Goal: Task Accomplishment & Management: Use online tool/utility

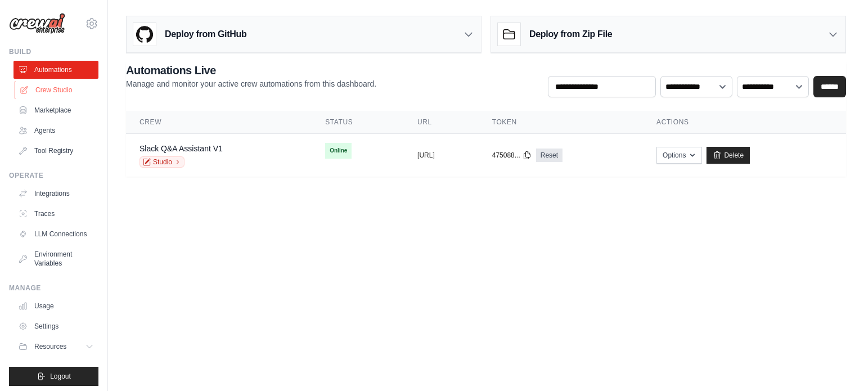
click at [66, 96] on link "Crew Studio" at bounding box center [57, 90] width 85 height 18
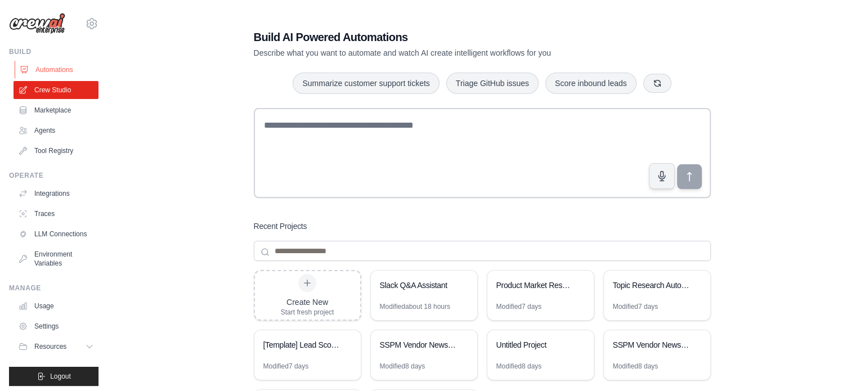
click at [79, 65] on link "Automations" at bounding box center [57, 70] width 85 height 18
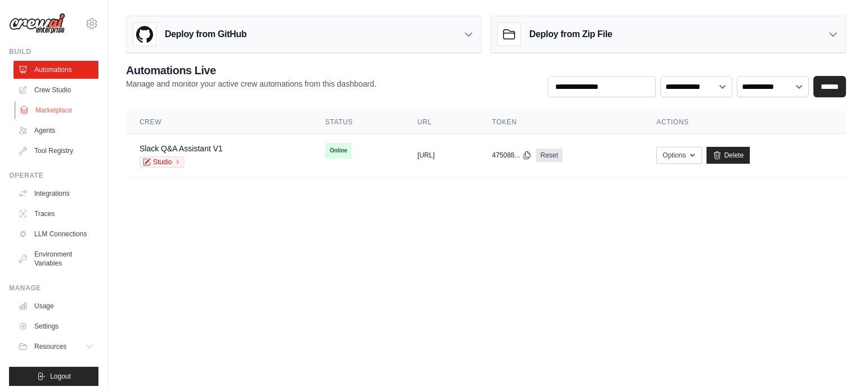
click at [61, 103] on link "Marketplace" at bounding box center [57, 110] width 85 height 18
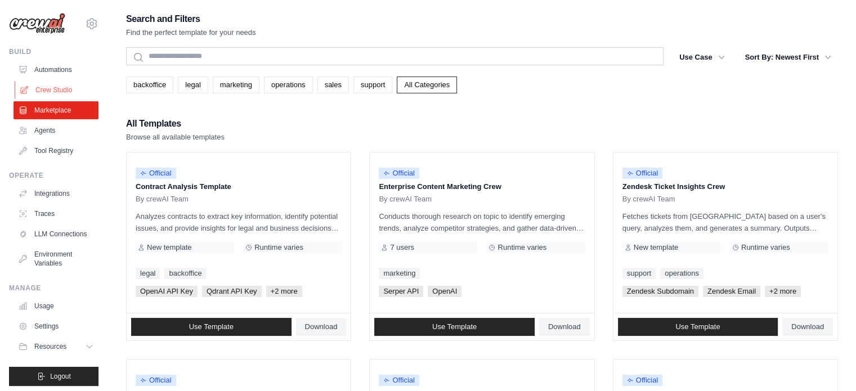
click at [62, 92] on link "Crew Studio" at bounding box center [57, 90] width 85 height 18
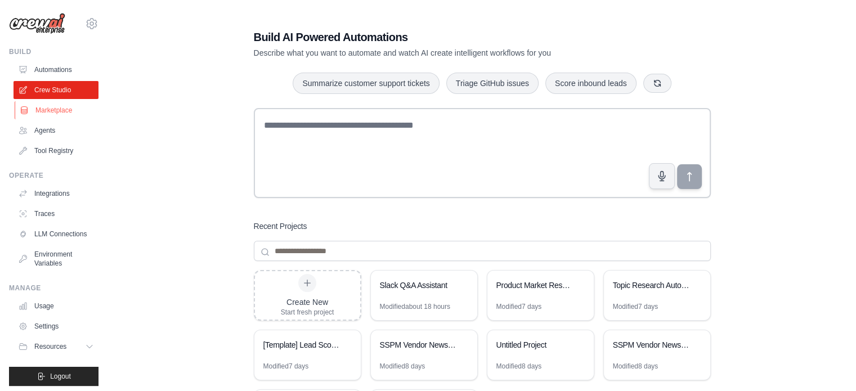
click at [57, 101] on ul "Automations Crew Studio Marketplace Agents Tool Registry" at bounding box center [56, 110] width 85 height 99
click at [56, 108] on link "Marketplace" at bounding box center [57, 110] width 85 height 18
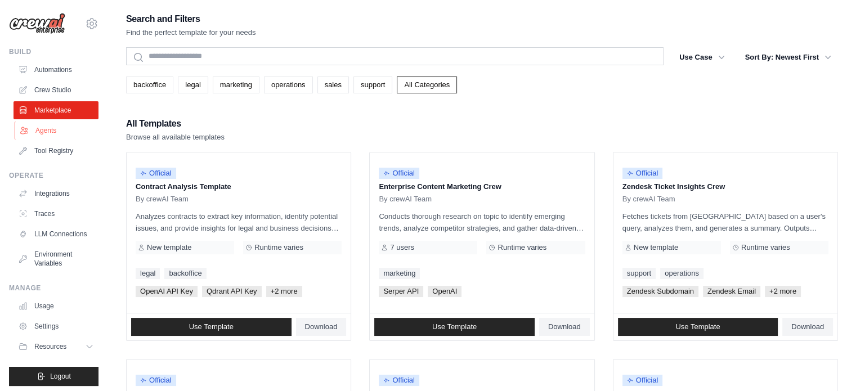
click at [48, 129] on link "Agents" at bounding box center [57, 131] width 85 height 18
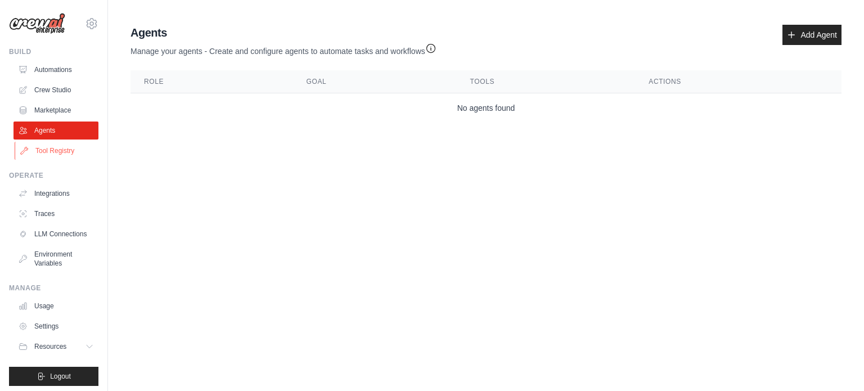
click at [55, 150] on link "Tool Registry" at bounding box center [57, 151] width 85 height 18
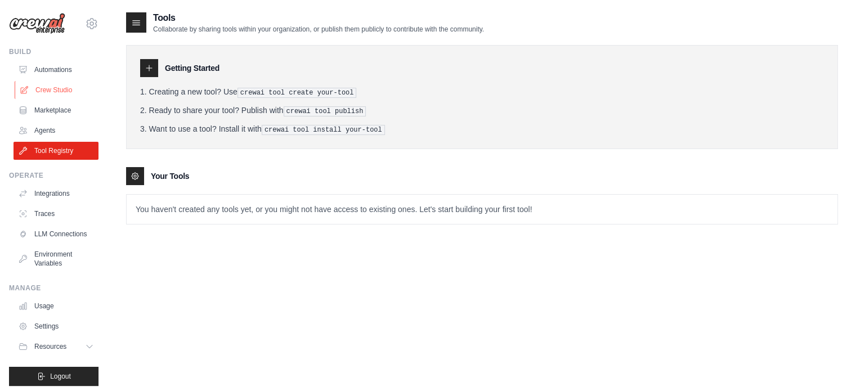
click at [64, 88] on link "Crew Studio" at bounding box center [57, 90] width 85 height 18
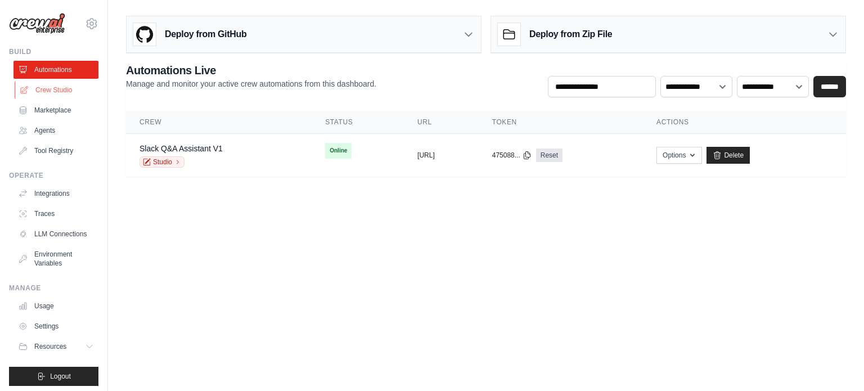
click at [63, 94] on link "Crew Studio" at bounding box center [57, 90] width 85 height 18
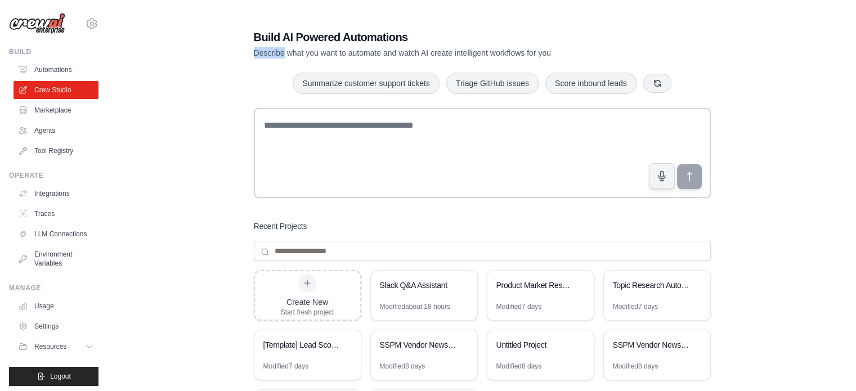
drag, startPoint x: 251, startPoint y: 53, endPoint x: 287, endPoint y: 53, distance: 36.0
click at [287, 53] on div "Build AI Powered Automations Describe what you want to automate and watch AI cr…" at bounding box center [482, 239] width 484 height 457
copy p "Describe"
click at [239, 115] on div "Build AI Powered Automations Describe what you want to automate and watch AI cr…" at bounding box center [482, 239] width 712 height 457
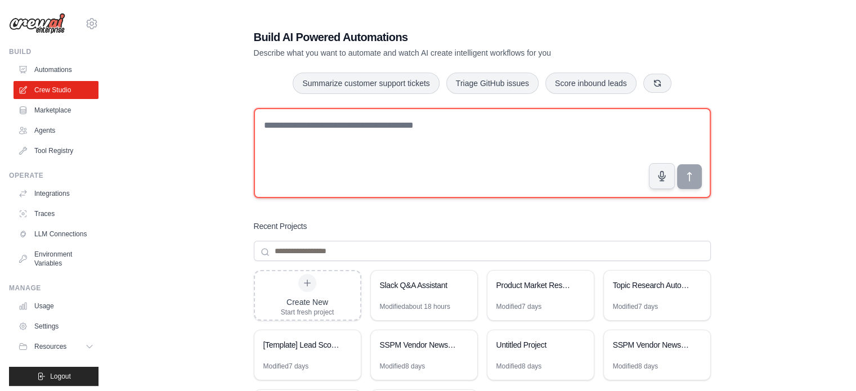
click at [302, 130] on textarea at bounding box center [482, 153] width 457 height 90
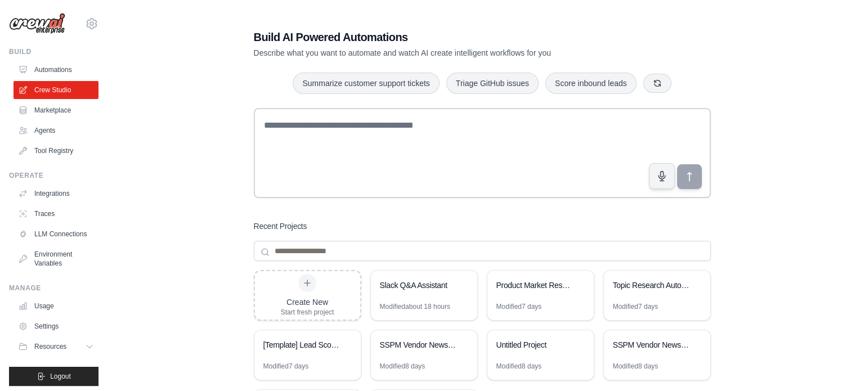
click at [212, 129] on div "Build AI Powered Automations Describe what you want to automate and watch AI cr…" at bounding box center [482, 239] width 712 height 457
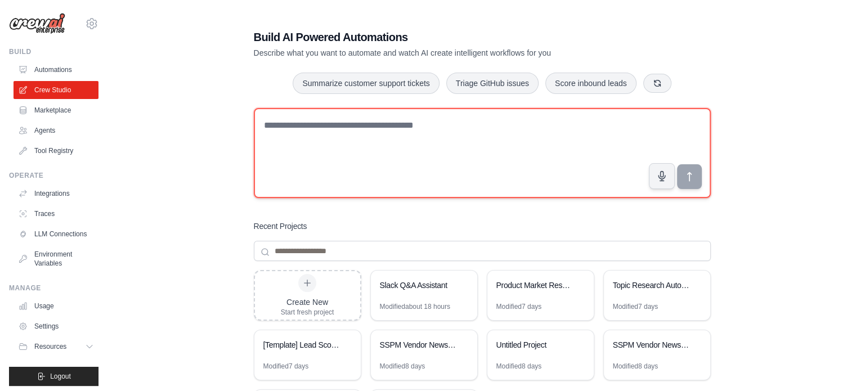
click at [279, 128] on textarea at bounding box center [482, 153] width 457 height 90
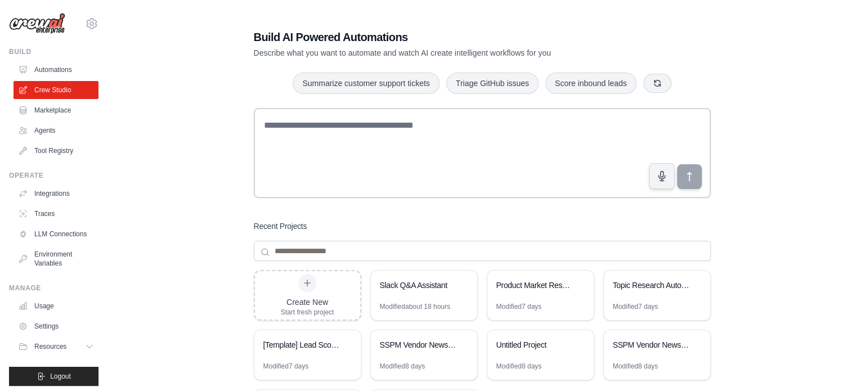
click at [199, 147] on div "Build AI Powered Automations Describe what you want to automate and watch AI cr…" at bounding box center [482, 239] width 712 height 457
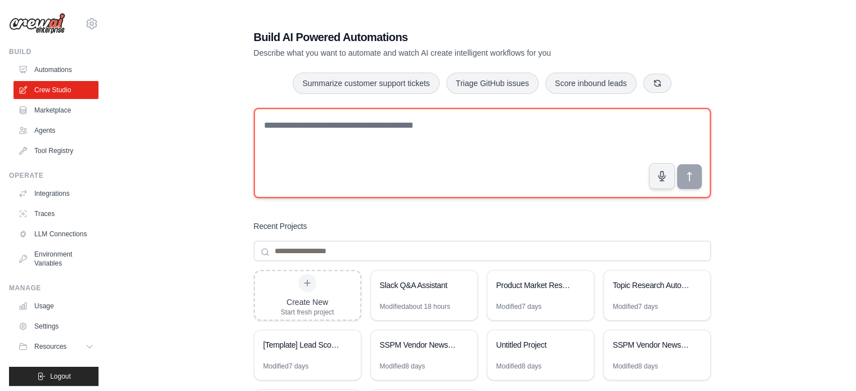
click at [342, 131] on textarea at bounding box center [482, 153] width 457 height 90
paste textarea "**********"
click at [632, 125] on textarea "**********" at bounding box center [482, 153] width 457 height 90
type textarea "**********"
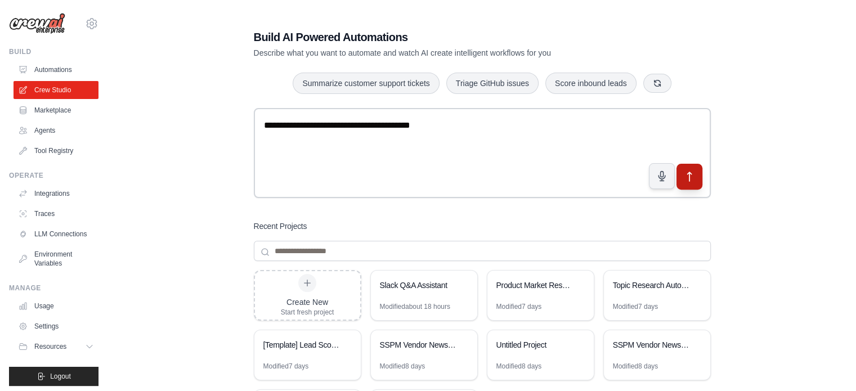
click at [688, 173] on icon "submit" at bounding box center [689, 176] width 4 height 9
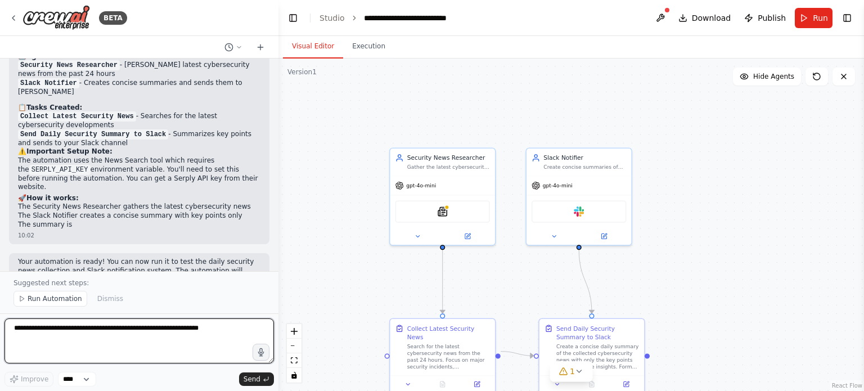
scroll to position [817, 0]
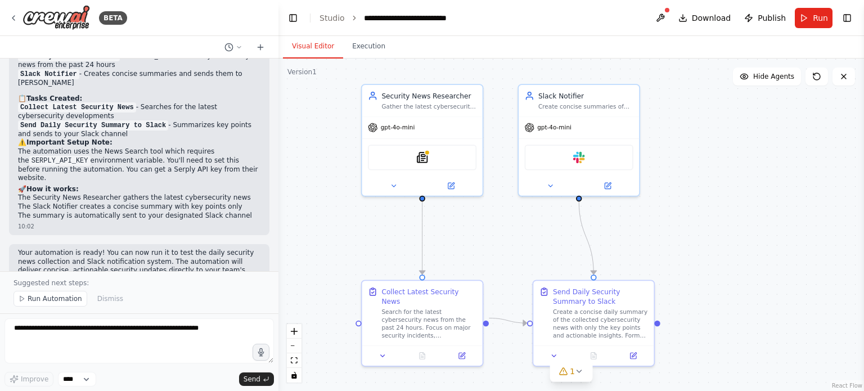
drag, startPoint x: 745, startPoint y: 282, endPoint x: 712, endPoint y: 220, distance: 70.5
click at [712, 220] on div ".deletable-edge-delete-btn { width: 20px; height: 20px; border: 0px solid #ffff…" at bounding box center [572, 225] width 586 height 333
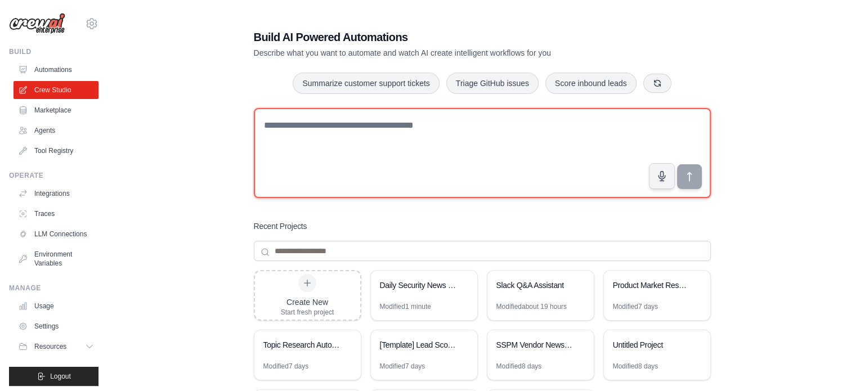
click at [349, 175] on textarea at bounding box center [482, 153] width 457 height 90
paste textarea "**********"
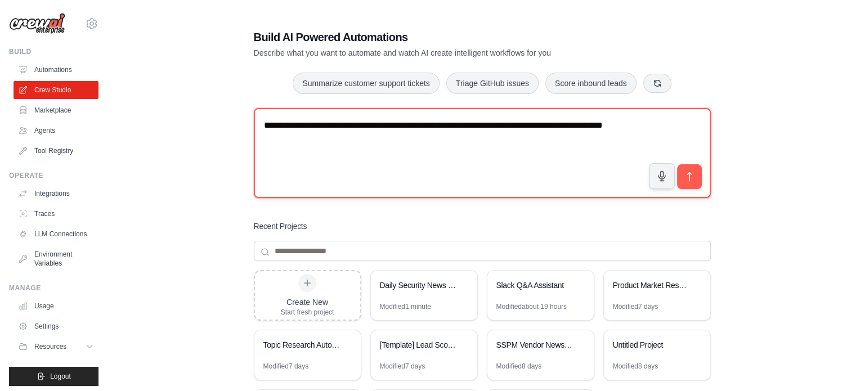
click at [277, 127] on textarea "**********" at bounding box center [482, 153] width 457 height 90
type textarea "**********"
click at [482, 169] on textarea "**********" at bounding box center [482, 153] width 457 height 90
drag, startPoint x: 368, startPoint y: 140, endPoint x: 262, endPoint y: 122, distance: 107.3
click at [262, 122] on textarea "**********" at bounding box center [482, 153] width 457 height 90
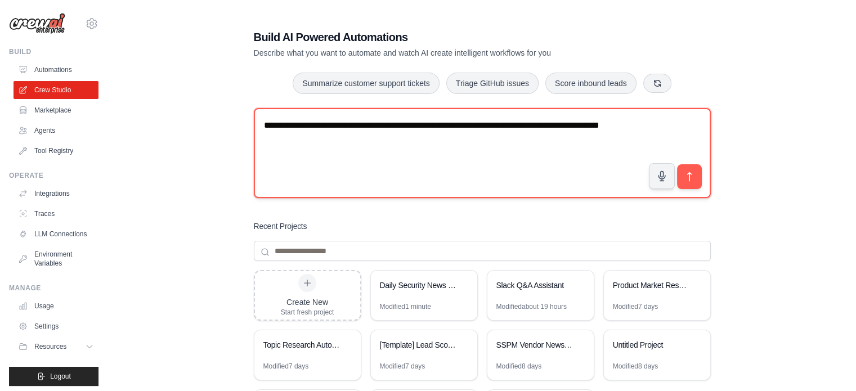
drag, startPoint x: 439, startPoint y: 155, endPoint x: 392, endPoint y: 155, distance: 47.3
click at [439, 155] on textarea "**********" at bounding box center [482, 153] width 457 height 90
drag, startPoint x: 366, startPoint y: 144, endPoint x: 260, endPoint y: 125, distance: 107.4
click at [260, 125] on textarea "**********" at bounding box center [482, 153] width 457 height 90
click at [392, 142] on textarea "**********" at bounding box center [482, 153] width 457 height 90
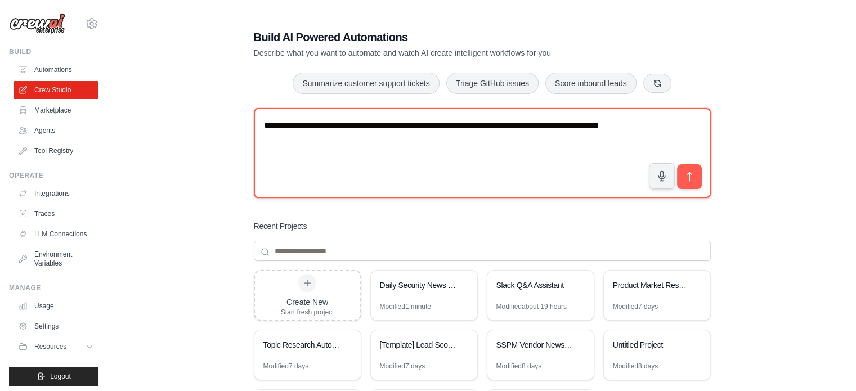
click at [378, 148] on textarea "**********" at bounding box center [482, 153] width 457 height 90
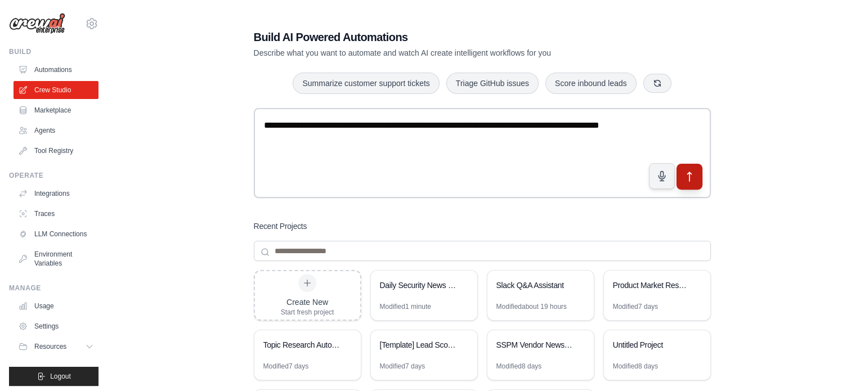
click at [695, 177] on button "submit" at bounding box center [689, 177] width 26 height 26
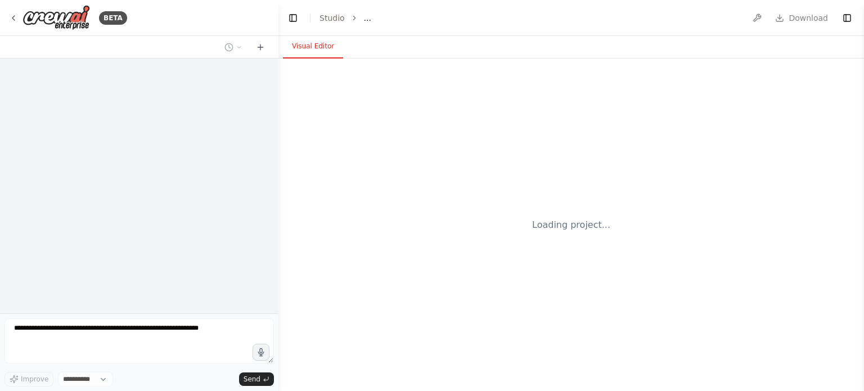
select select "****"
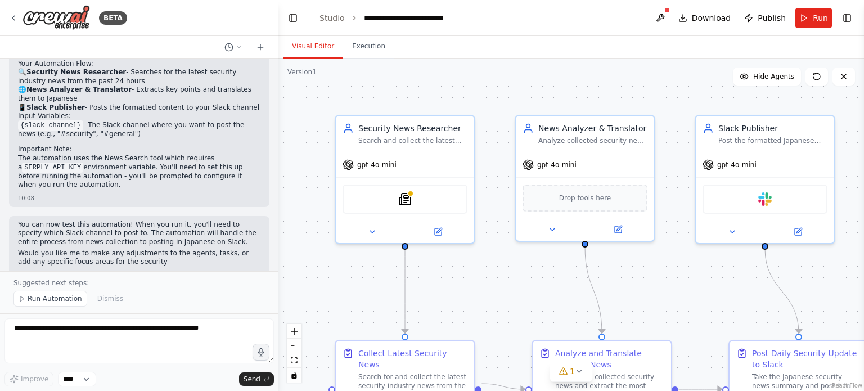
scroll to position [726, 0]
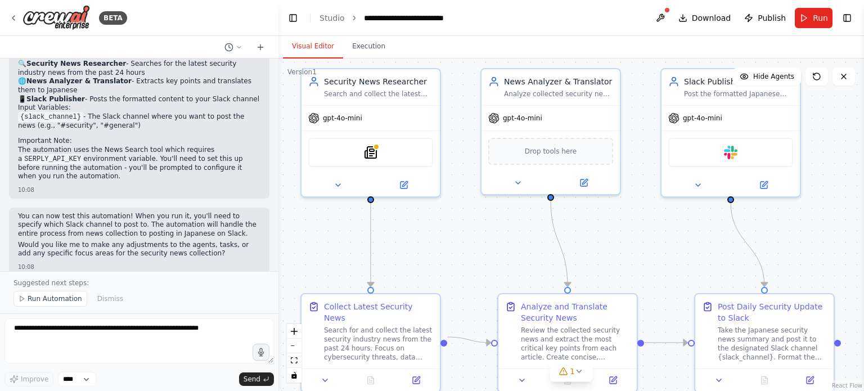
drag, startPoint x: 677, startPoint y: 302, endPoint x: 643, endPoint y: 256, distance: 57.5
click at [643, 256] on div ".deletable-edge-delete-btn { width: 20px; height: 20px; border: 0px solid #ffff…" at bounding box center [572, 225] width 586 height 333
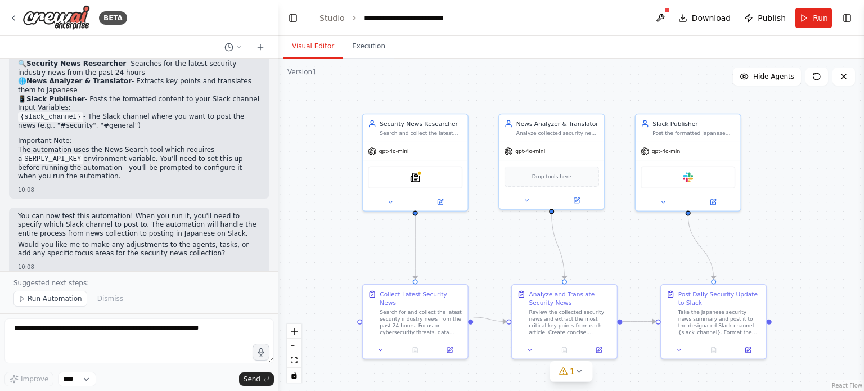
drag, startPoint x: 643, startPoint y: 257, endPoint x: 619, endPoint y: 256, distance: 23.6
click at [619, 256] on div ".deletable-edge-delete-btn { width: 20px; height: 20px; border: 0px solid #ffff…" at bounding box center [572, 225] width 586 height 333
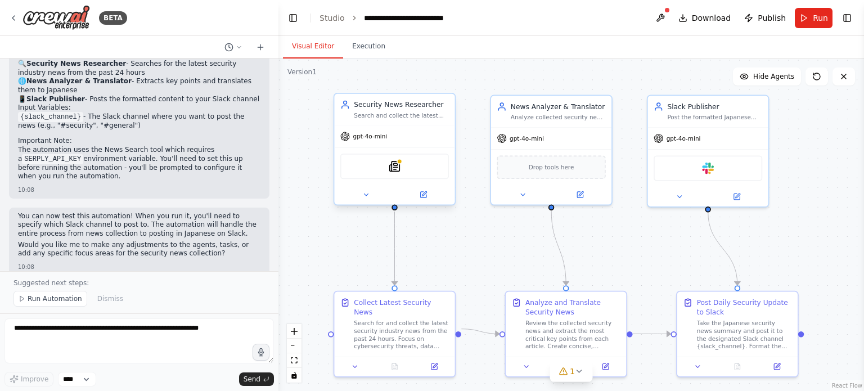
click at [430, 168] on div "SerplyNewsSearchTool" at bounding box center [394, 166] width 109 height 25
click at [391, 173] on div "SerplyNewsSearchTool" at bounding box center [394, 166] width 109 height 25
click at [425, 201] on div at bounding box center [394, 195] width 120 height 20
click at [424, 193] on icon at bounding box center [424, 193] width 5 height 5
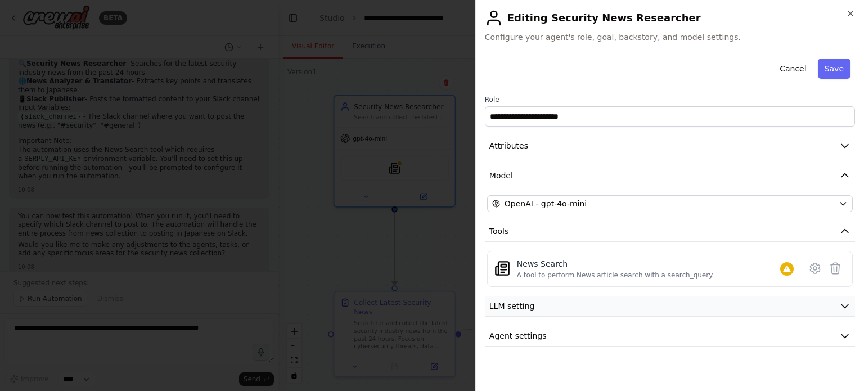
click at [573, 308] on button "LLM setting" at bounding box center [670, 306] width 370 height 21
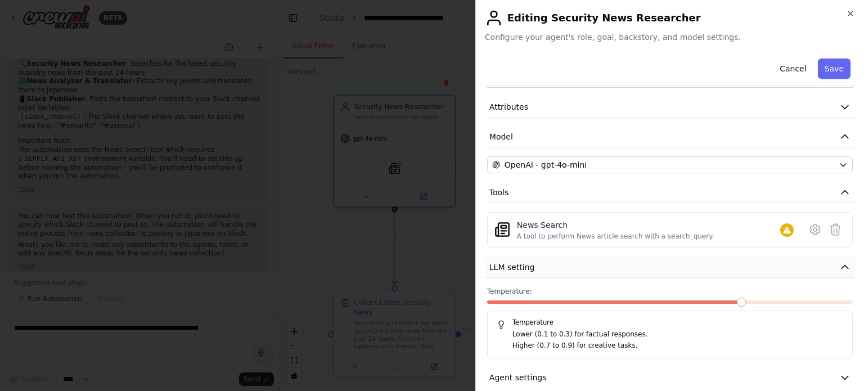
scroll to position [52, 0]
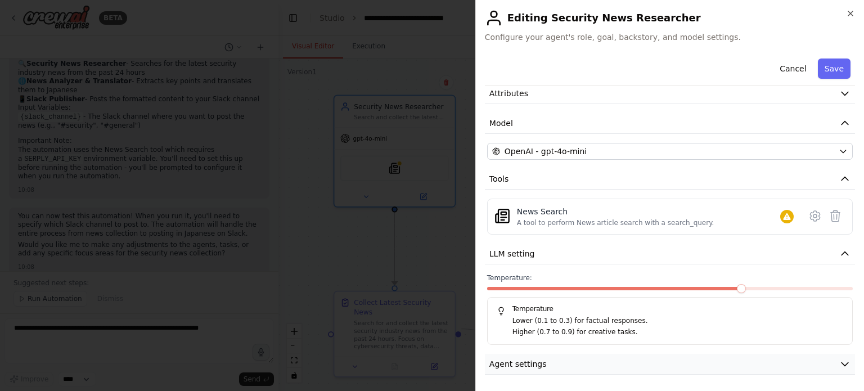
click at [562, 360] on button "Agent settings" at bounding box center [670, 364] width 370 height 21
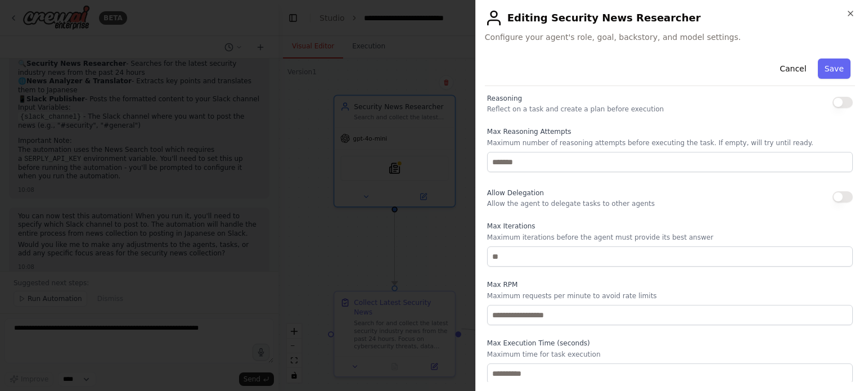
scroll to position [0, 0]
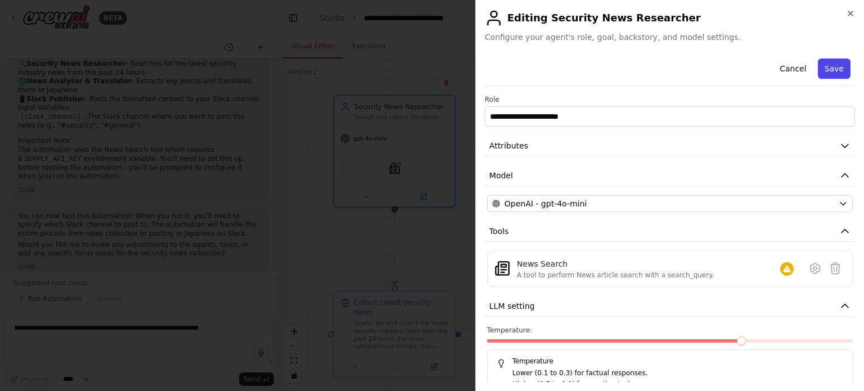
click at [831, 69] on button "Save" at bounding box center [834, 69] width 33 height 20
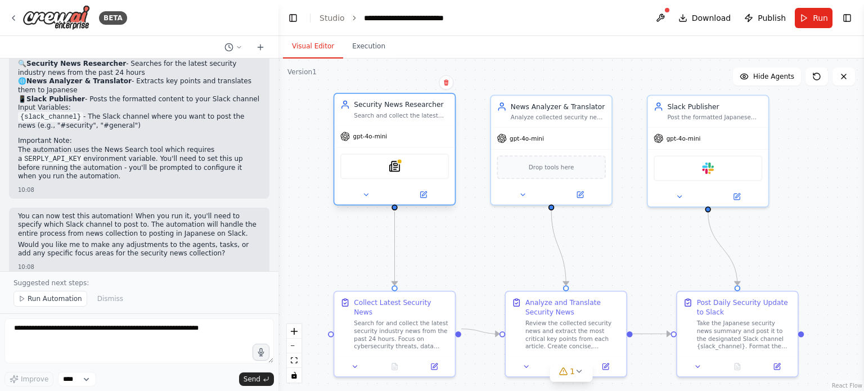
click at [418, 168] on div "SerplyNewsSearchTool" at bounding box center [394, 166] width 109 height 25
click at [403, 167] on div "SerplyNewsSearchTool" at bounding box center [394, 166] width 109 height 25
click at [389, 149] on div "SerplyNewsSearchTool" at bounding box center [394, 166] width 120 height 38
click at [550, 170] on div "Drop tools here" at bounding box center [551, 166] width 109 height 24
click at [567, 170] on div "Drop tools here" at bounding box center [551, 166] width 109 height 24
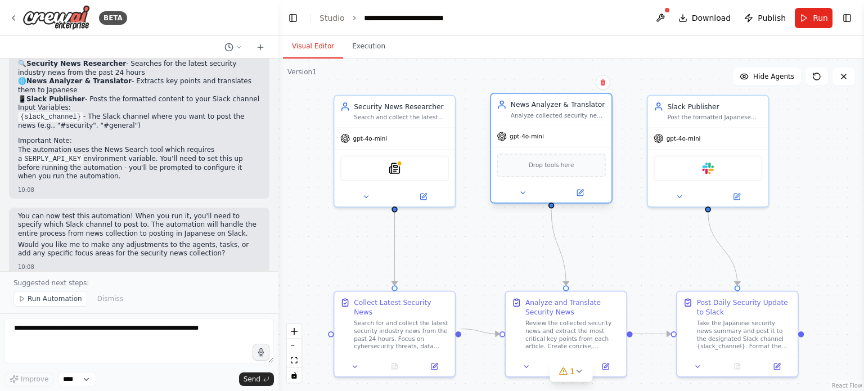
click at [541, 137] on span "gpt-4o-mini" at bounding box center [527, 137] width 34 height 8
click at [725, 172] on div "Slack" at bounding box center [708, 166] width 109 height 25
click at [718, 170] on div "Slack" at bounding box center [708, 166] width 109 height 25
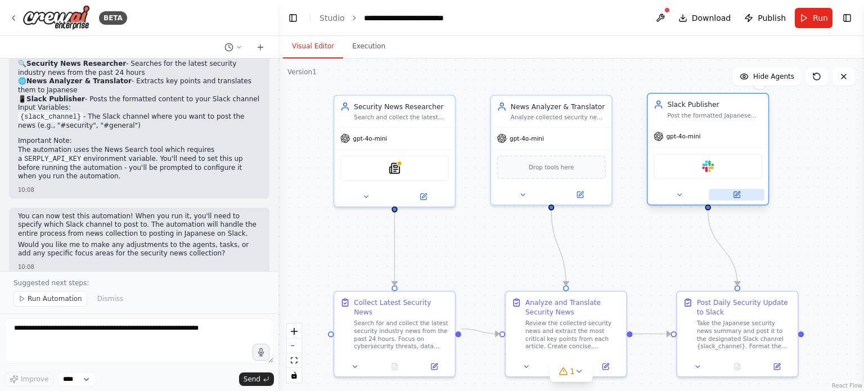
click at [741, 193] on button at bounding box center [736, 195] width 55 height 12
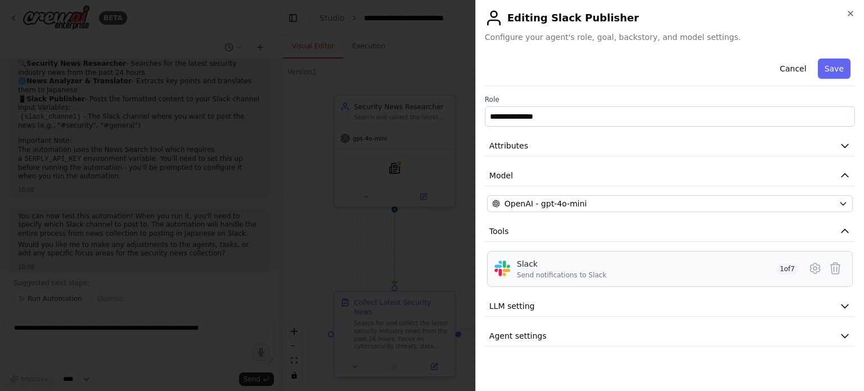
click at [608, 278] on div "Slack Send notifications to Slack 1 of 7" at bounding box center [657, 268] width 281 height 21
click at [816, 271] on icon at bounding box center [816, 269] width 14 height 14
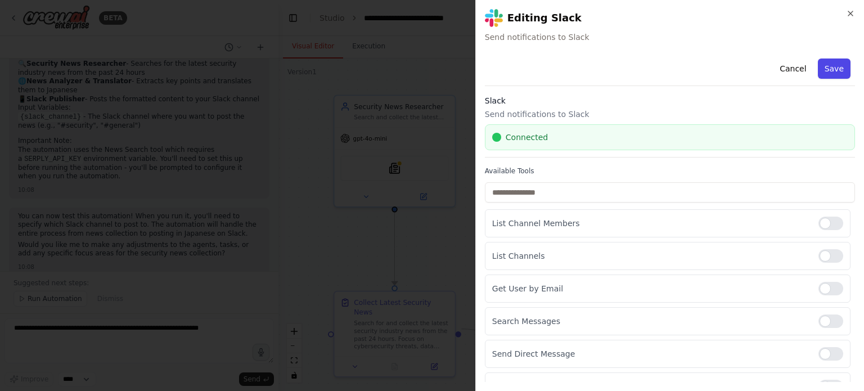
click at [833, 71] on button "Save" at bounding box center [834, 69] width 33 height 20
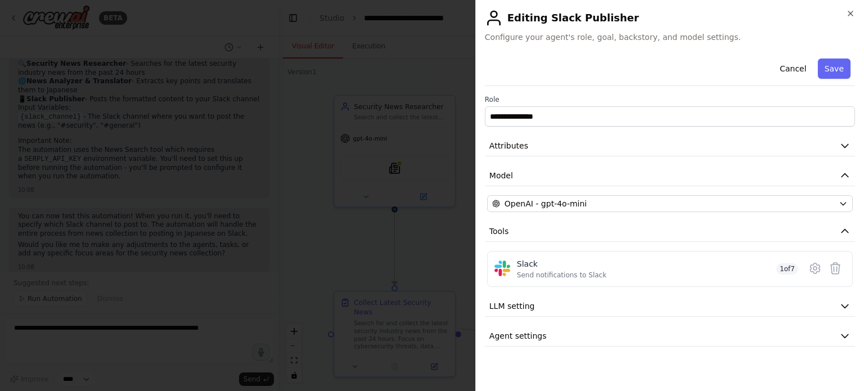
click at [835, 71] on button "Save" at bounding box center [834, 69] width 33 height 20
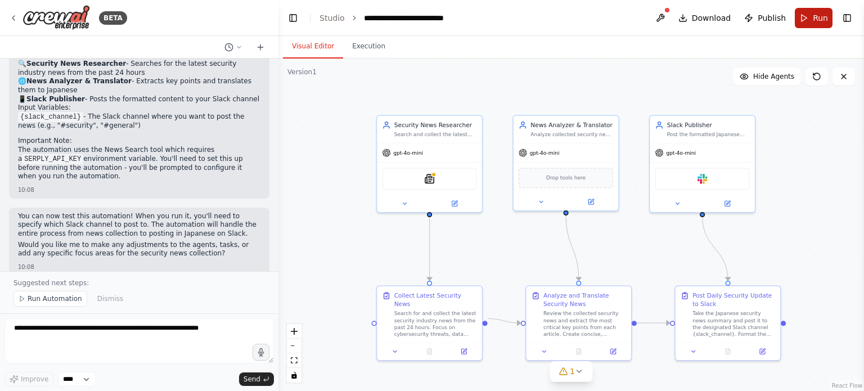
click at [808, 18] on button "Run" at bounding box center [814, 18] width 38 height 20
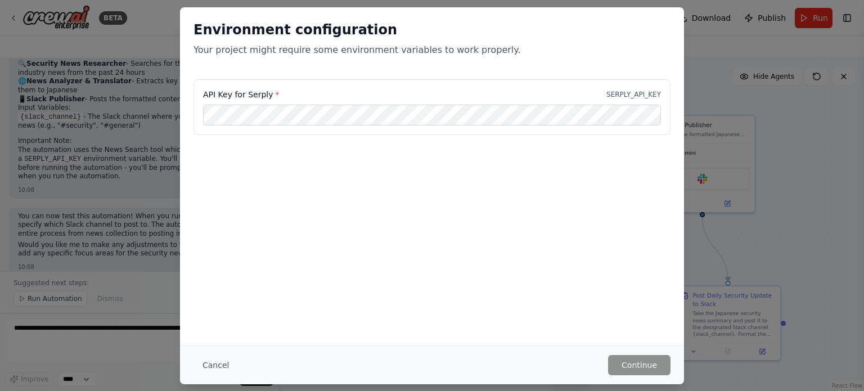
click at [477, 129] on div "API Key for Serply * SERPLY_API_KEY" at bounding box center [432, 107] width 477 height 56
click at [478, 126] on div "API Key for Serply * SERPLY_API_KEY" at bounding box center [432, 107] width 477 height 56
drag, startPoint x: 513, startPoint y: 51, endPoint x: 497, endPoint y: 51, distance: 15.8
click at [497, 51] on p "Your project might require some environment variables to work properly." at bounding box center [432, 50] width 477 height 14
click at [427, 128] on div "API Key for Serply * SERPLY_API_KEY" at bounding box center [432, 107] width 477 height 56
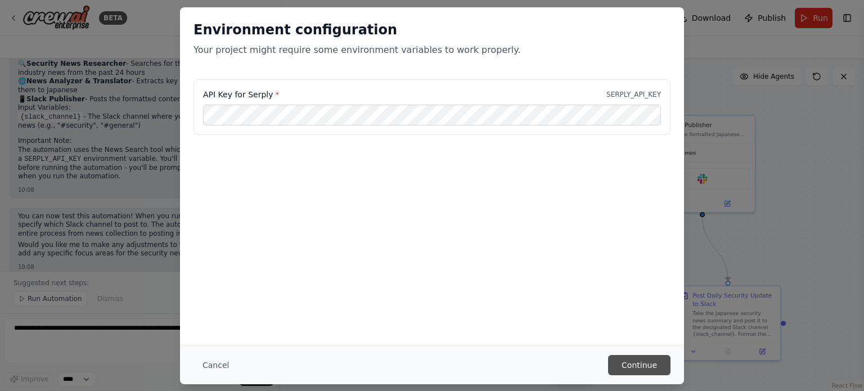
click at [639, 362] on button "Continue" at bounding box center [639, 365] width 62 height 20
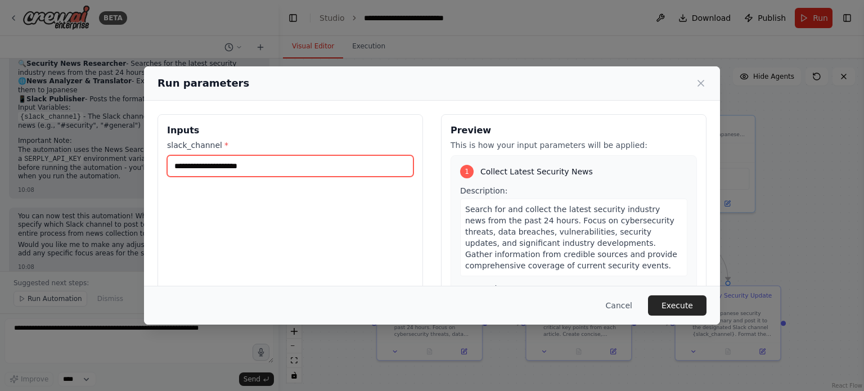
click at [275, 171] on input "slack_channel *" at bounding box center [290, 165] width 246 height 21
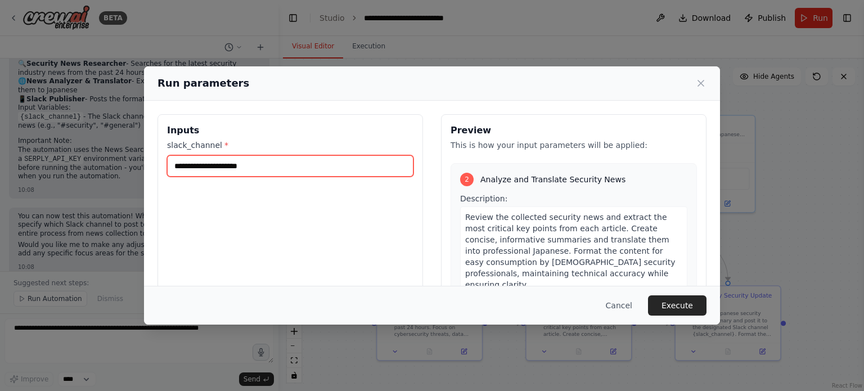
scroll to position [338, 0]
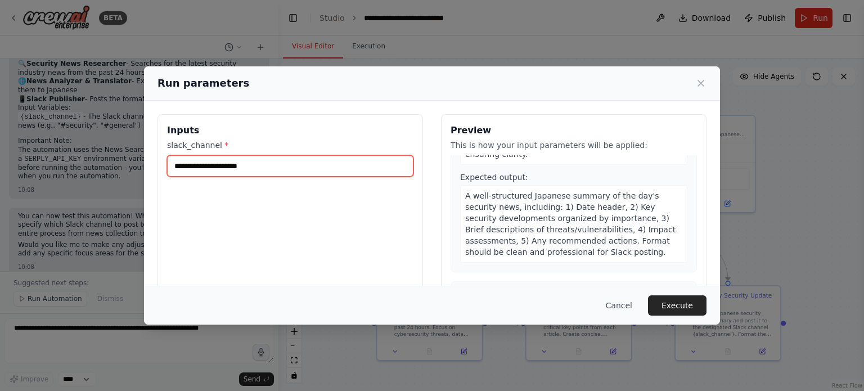
click at [272, 162] on input "slack_channel *" at bounding box center [290, 165] width 246 height 21
paste input "**********"
type input "**********"
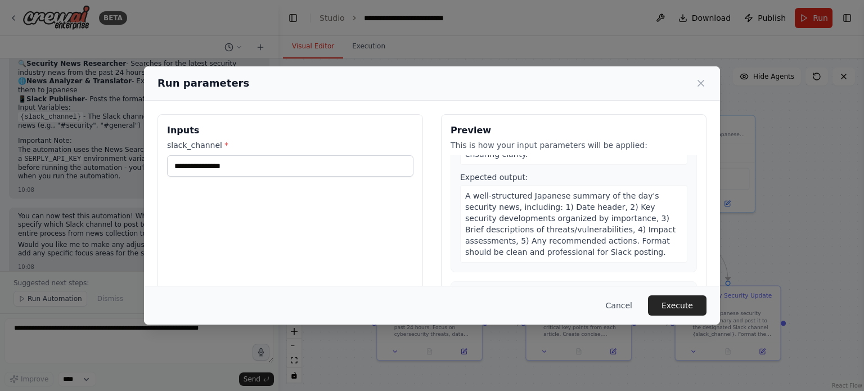
click at [279, 204] on div "**********" at bounding box center [291, 247] width 266 height 267
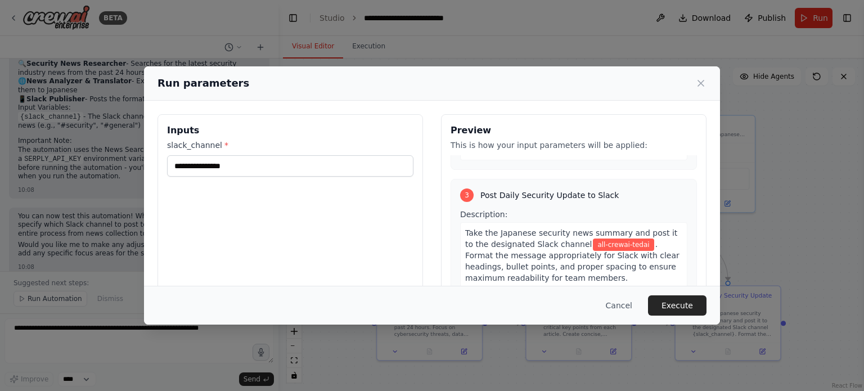
scroll to position [108, 0]
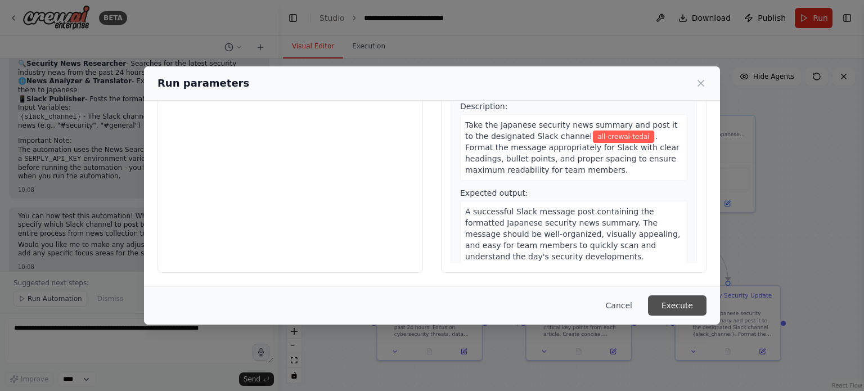
click at [680, 300] on button "Execute" at bounding box center [677, 305] width 59 height 20
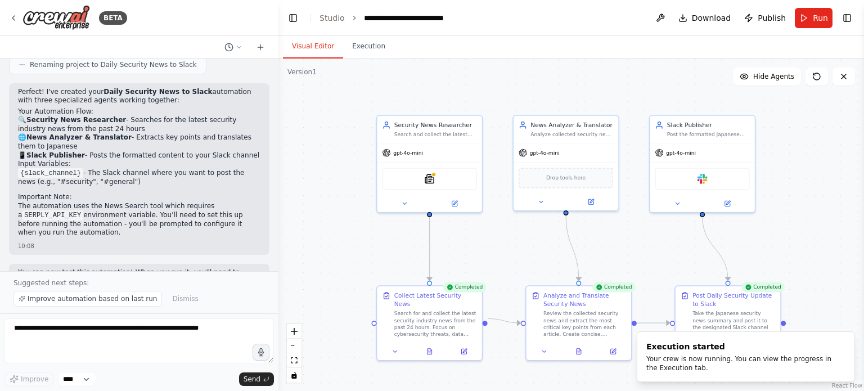
scroll to position [614, 0]
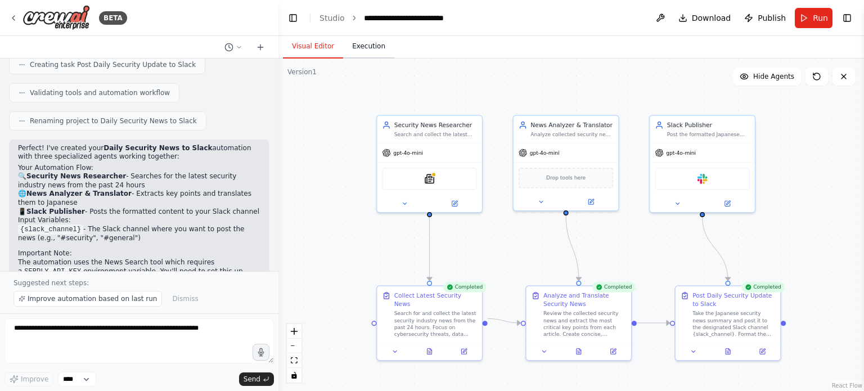
click at [370, 52] on button "Execution" at bounding box center [368, 47] width 51 height 24
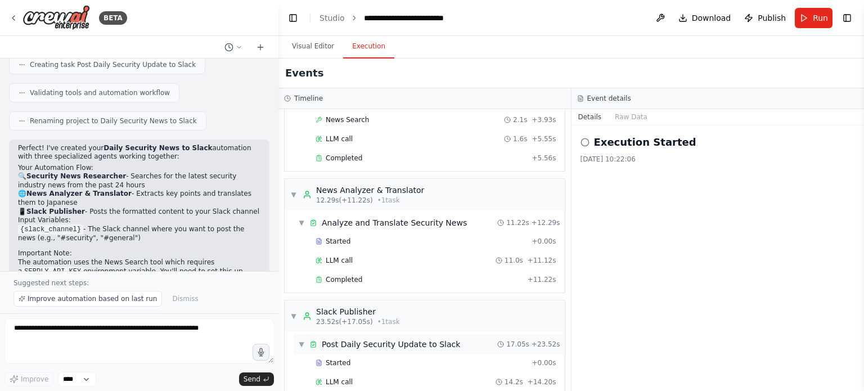
scroll to position [167, 0]
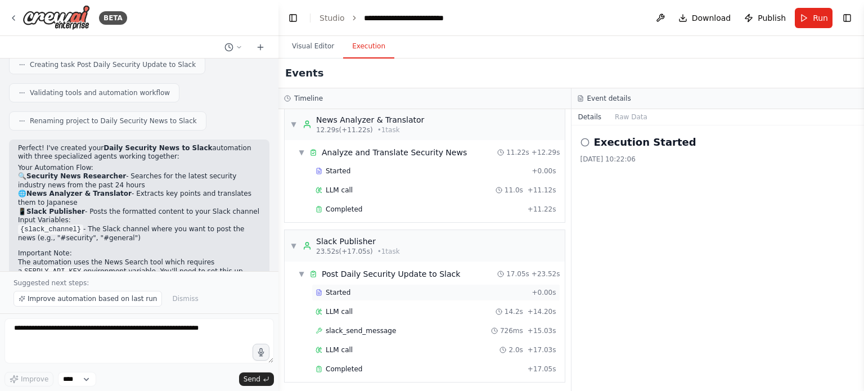
click at [387, 294] on div "Started" at bounding box center [422, 292] width 212 height 9
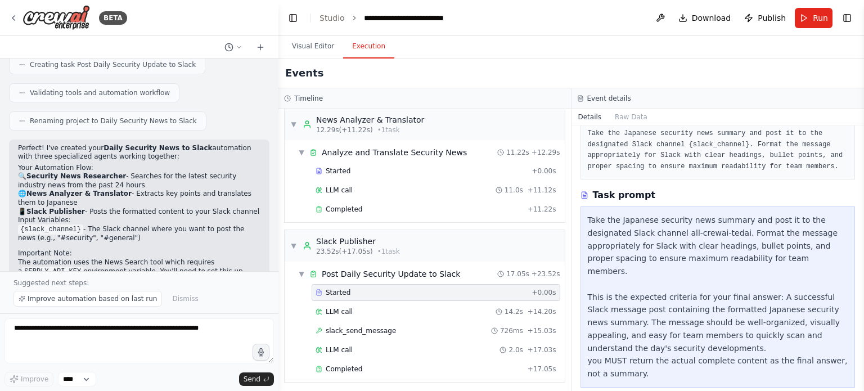
scroll to position [68, 0]
click at [374, 329] on span "slack_send_message" at bounding box center [361, 330] width 70 height 9
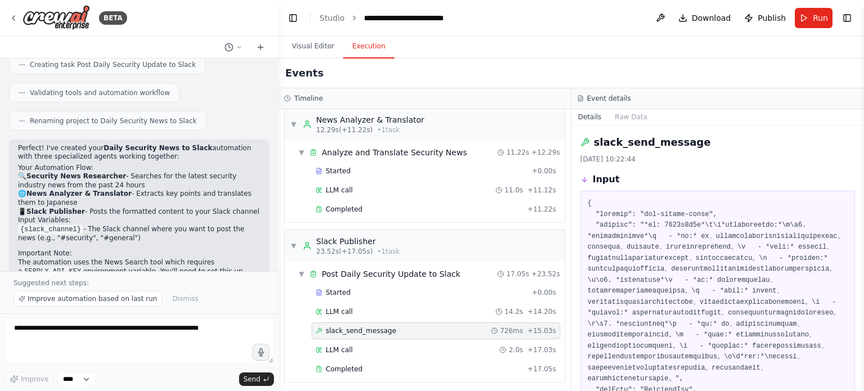
scroll to position [347, 0]
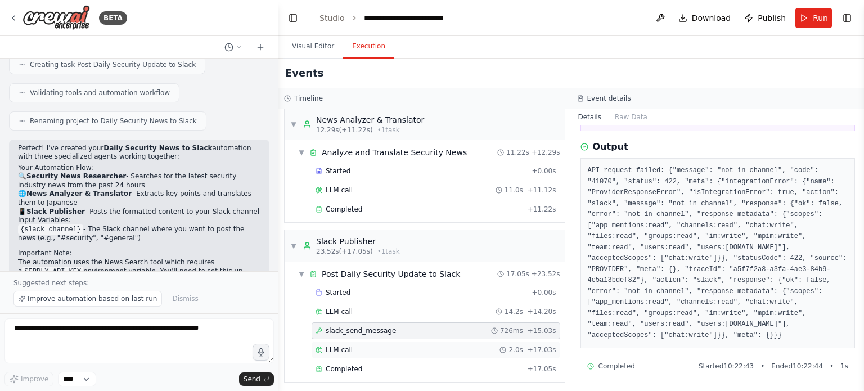
click at [399, 353] on div "LLM call 2.0s + 17.03s" at bounding box center [436, 350] width 249 height 17
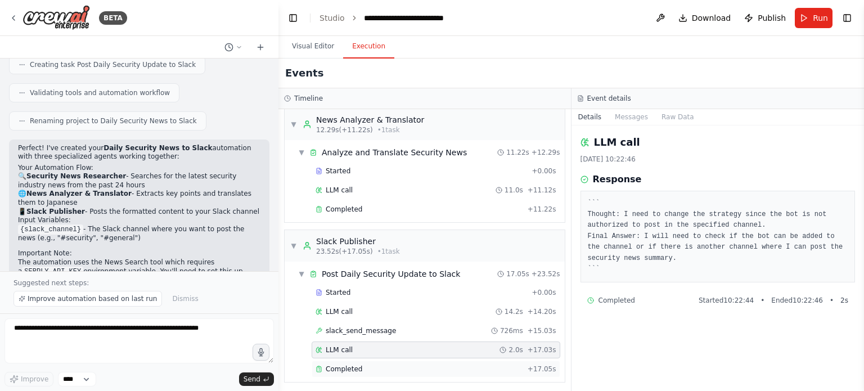
click at [398, 365] on div "Completed" at bounding box center [420, 369] width 208 height 9
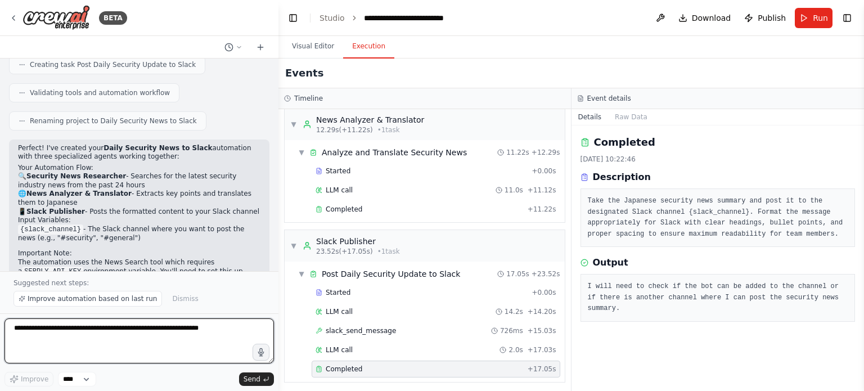
click at [192, 349] on textarea at bounding box center [140, 340] width 270 height 45
type textarea "**********"
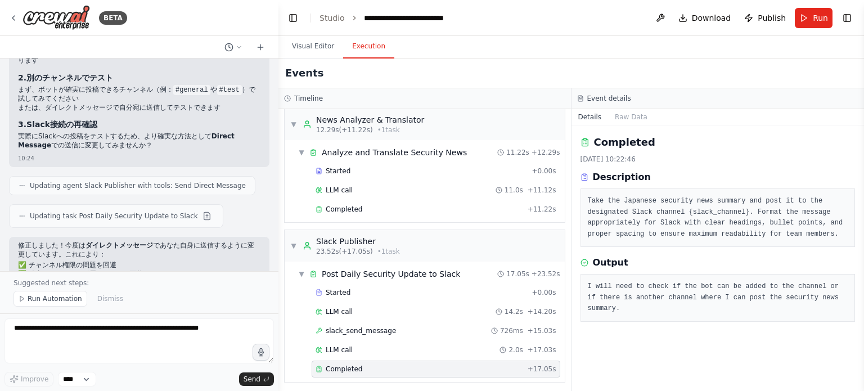
scroll to position [1240, 0]
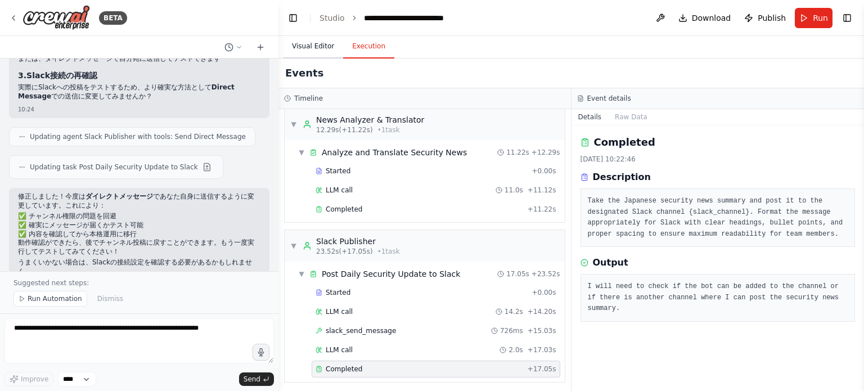
click at [317, 50] on button "Visual Editor" at bounding box center [313, 47] width 60 height 24
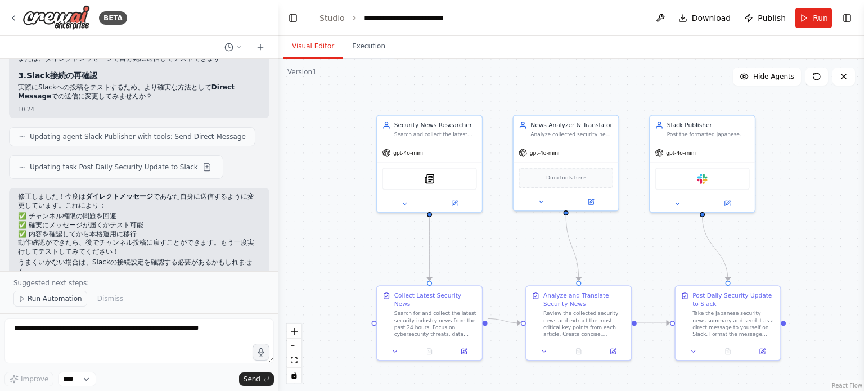
click at [48, 301] on span "Run Automation" at bounding box center [55, 298] width 55 height 9
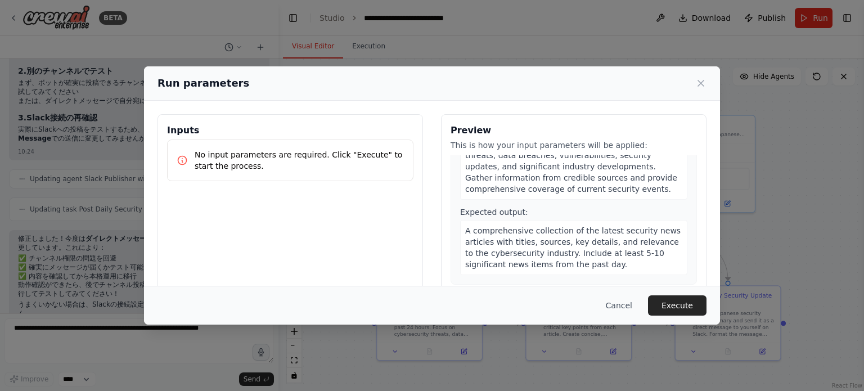
scroll to position [169, 0]
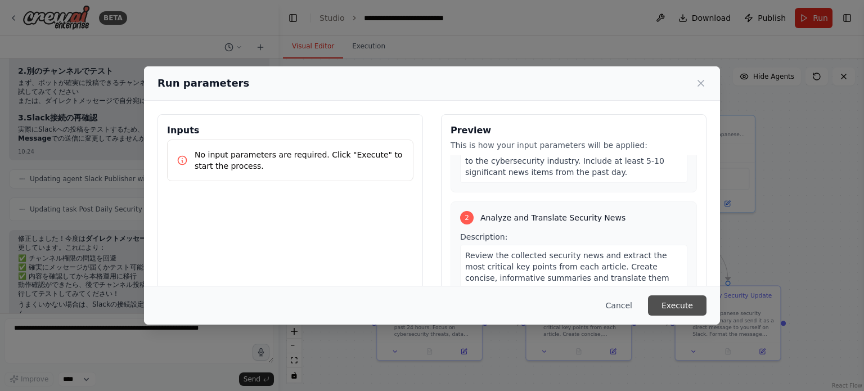
click at [667, 299] on button "Execute" at bounding box center [677, 305] width 59 height 20
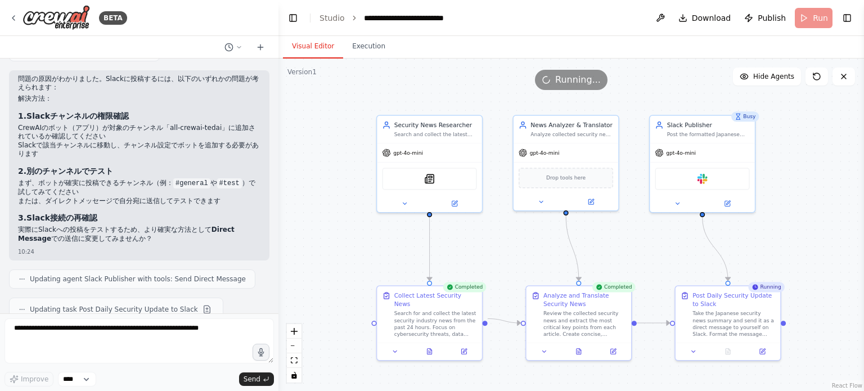
scroll to position [1085, 0]
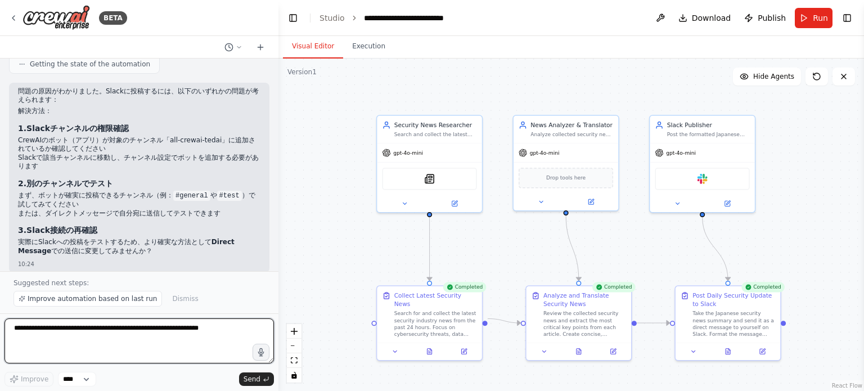
click at [218, 330] on textarea at bounding box center [140, 340] width 270 height 45
